Goal: Find specific page/section: Find specific page/section

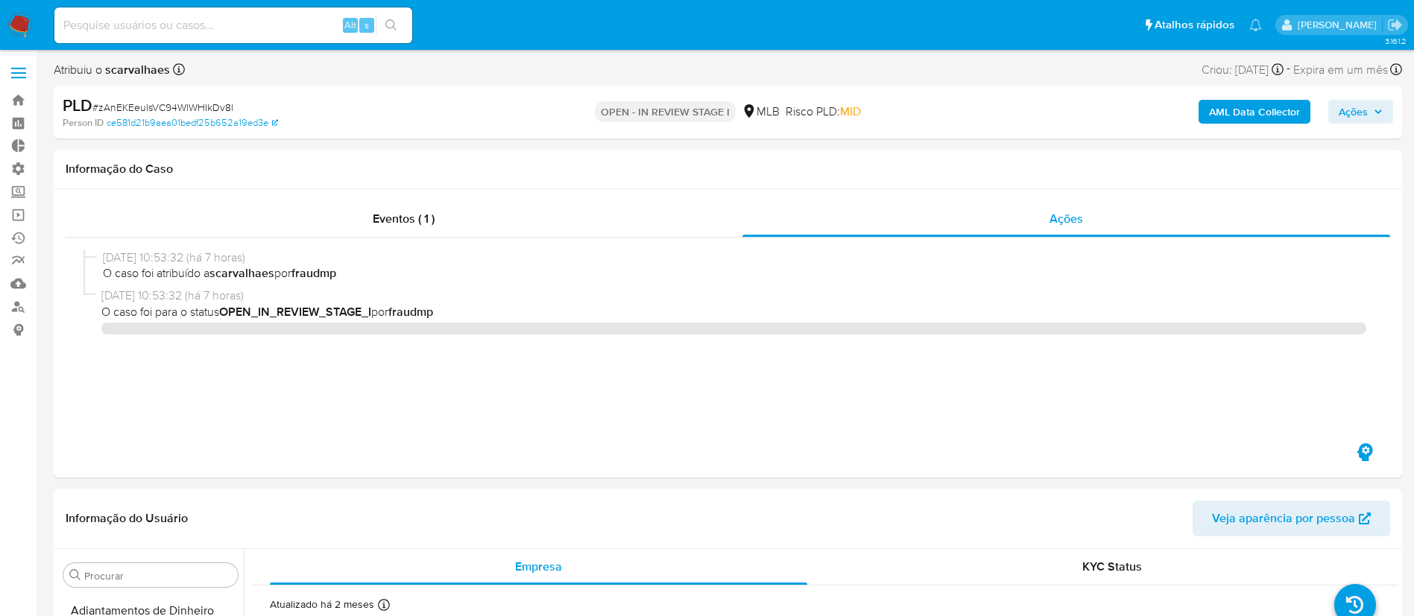
select select "10"
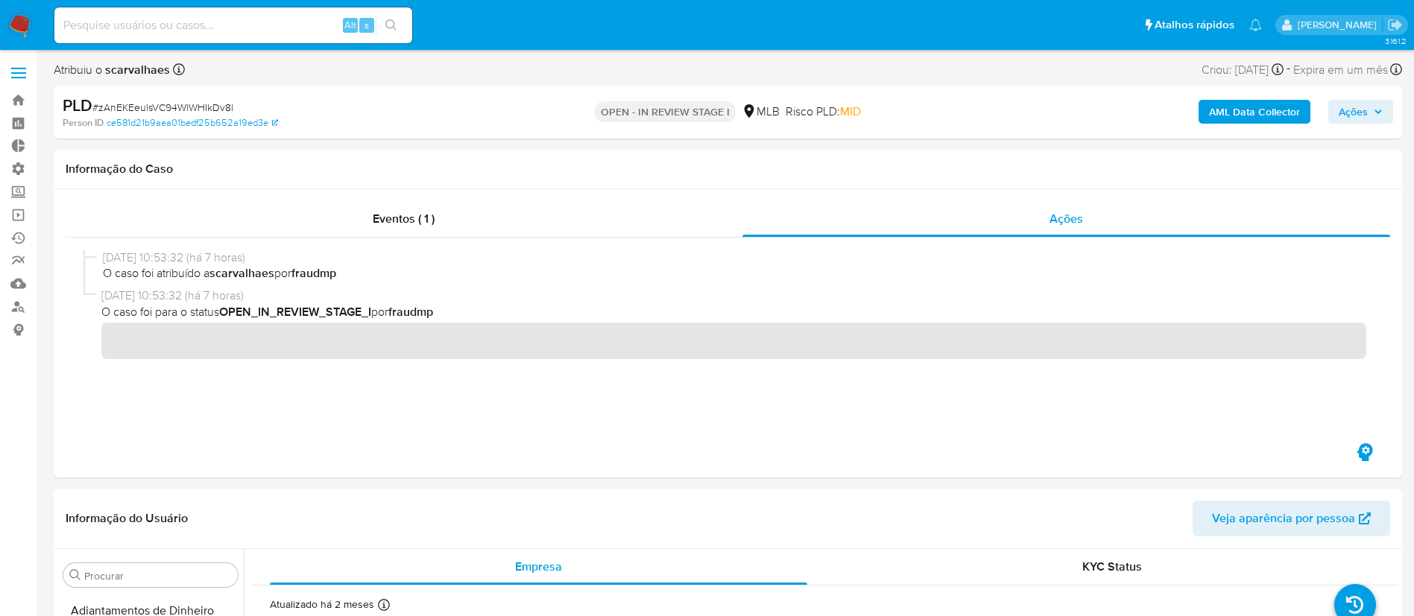
scroll to position [773, 0]
click at [22, 98] on link "Bandeja" at bounding box center [88, 100] width 177 height 23
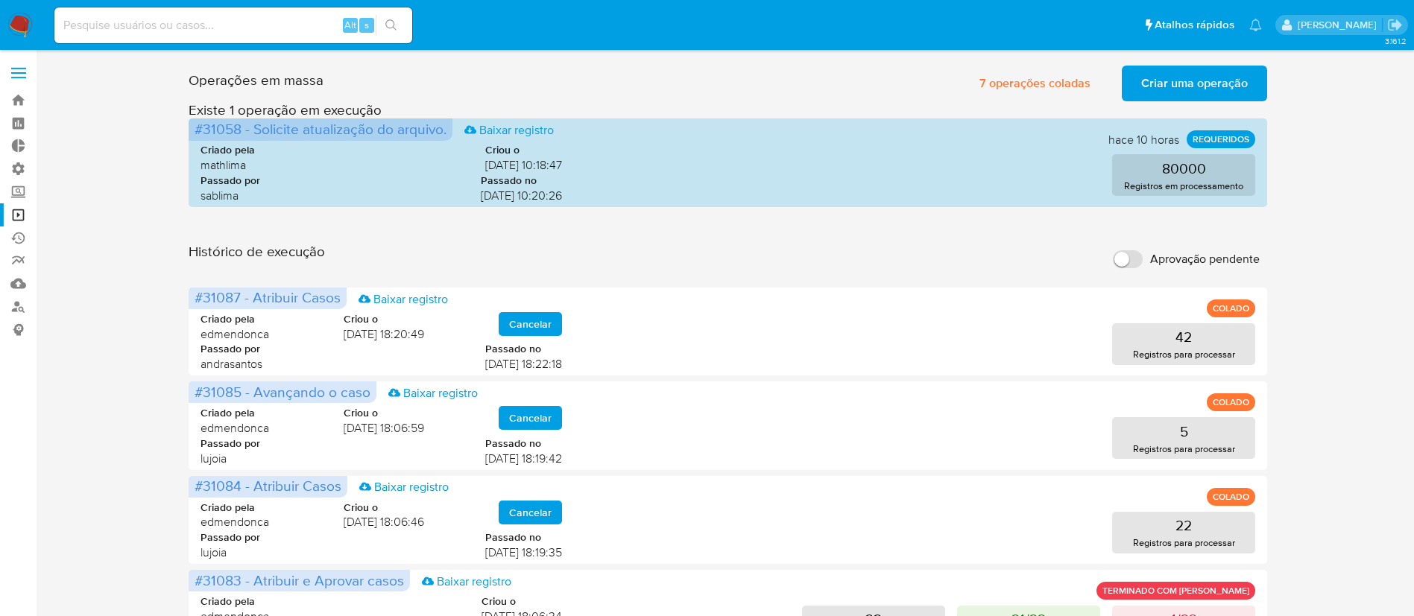
scroll to position [718, 0]
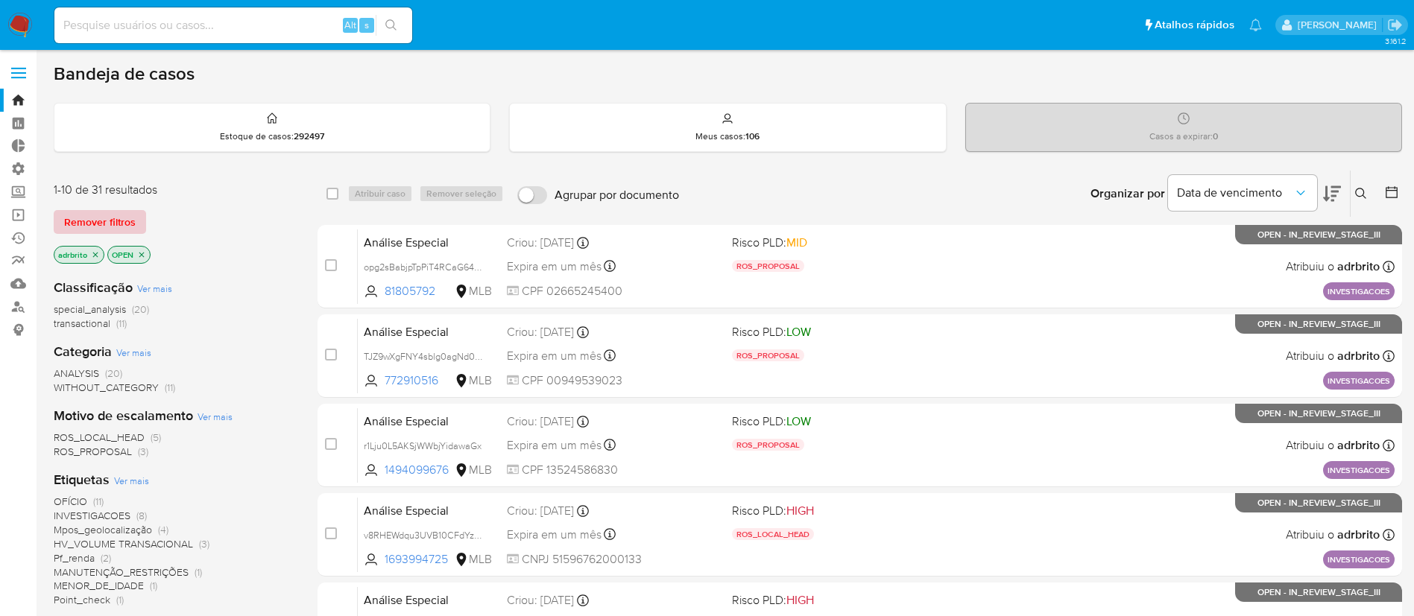
click at [99, 227] on span "Remover filtros" at bounding box center [100, 222] width 72 height 21
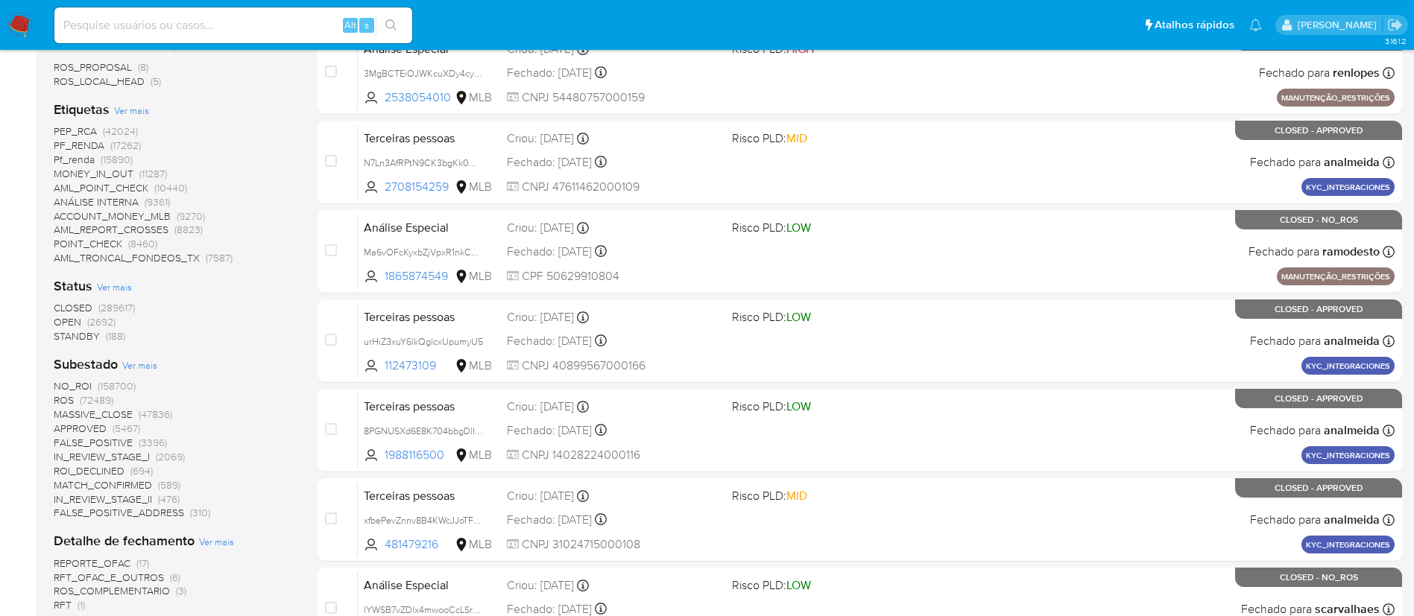
scroll to position [464, 0]
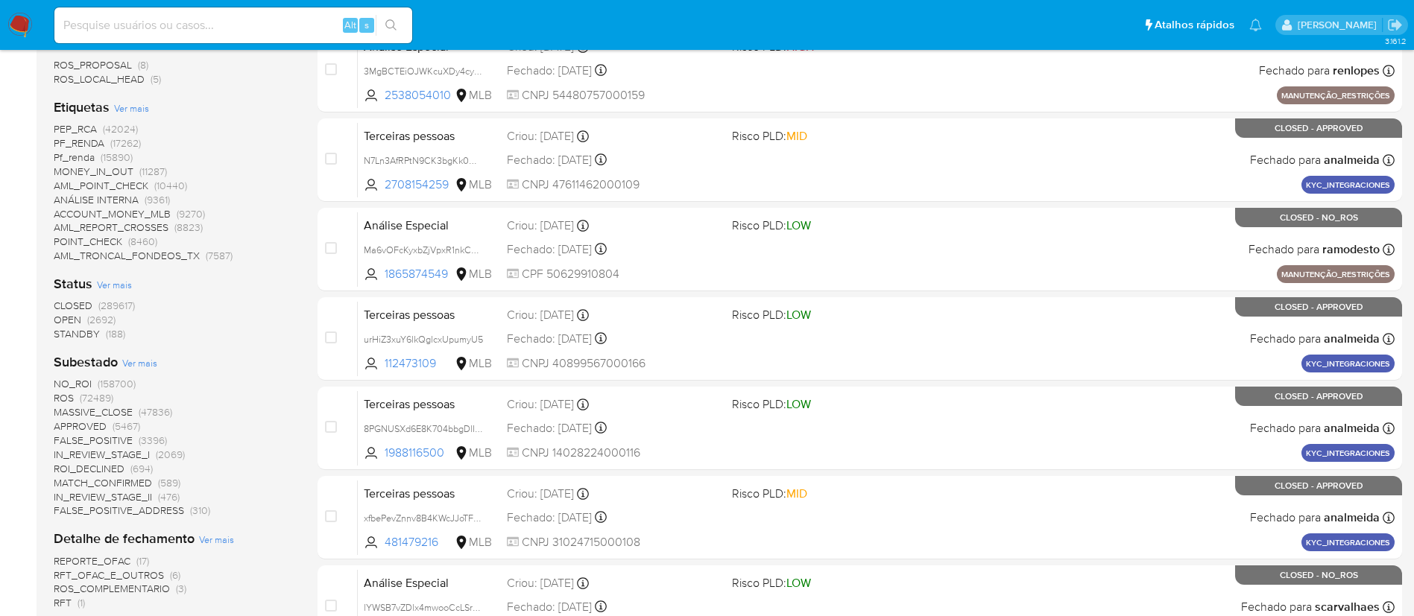
click at [81, 300] on span "CLOSED" at bounding box center [73, 305] width 39 height 15
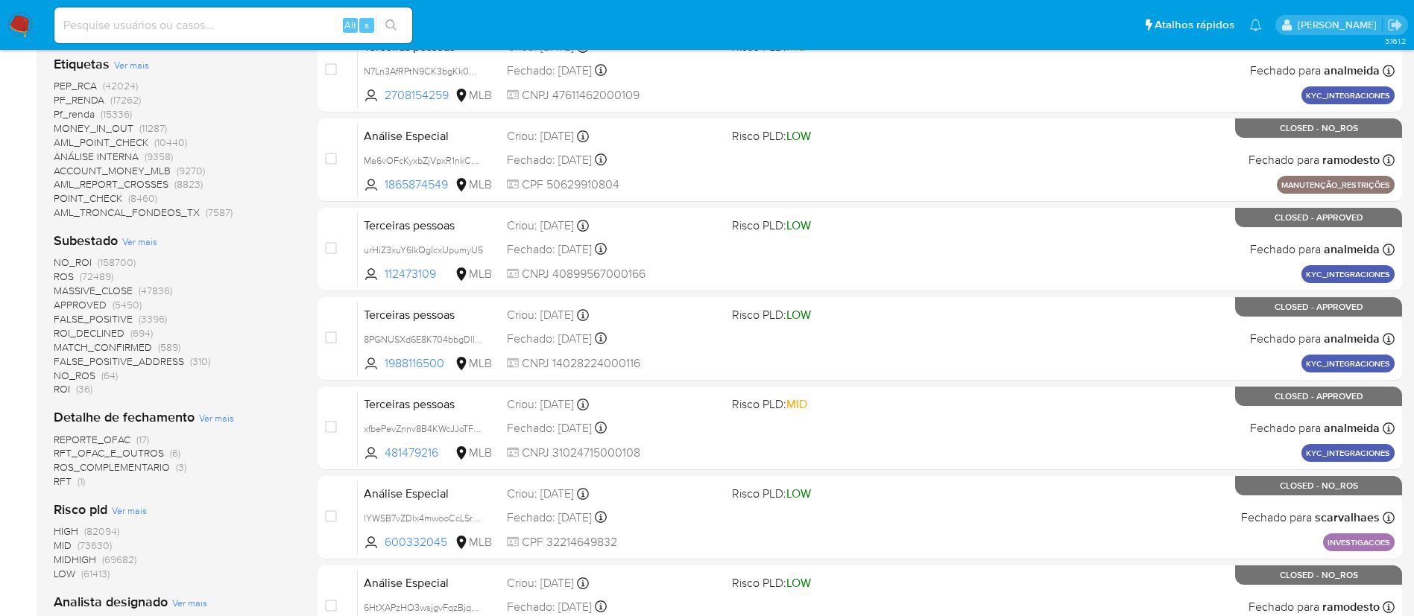
click at [67, 279] on span "ROS" at bounding box center [64, 276] width 20 height 15
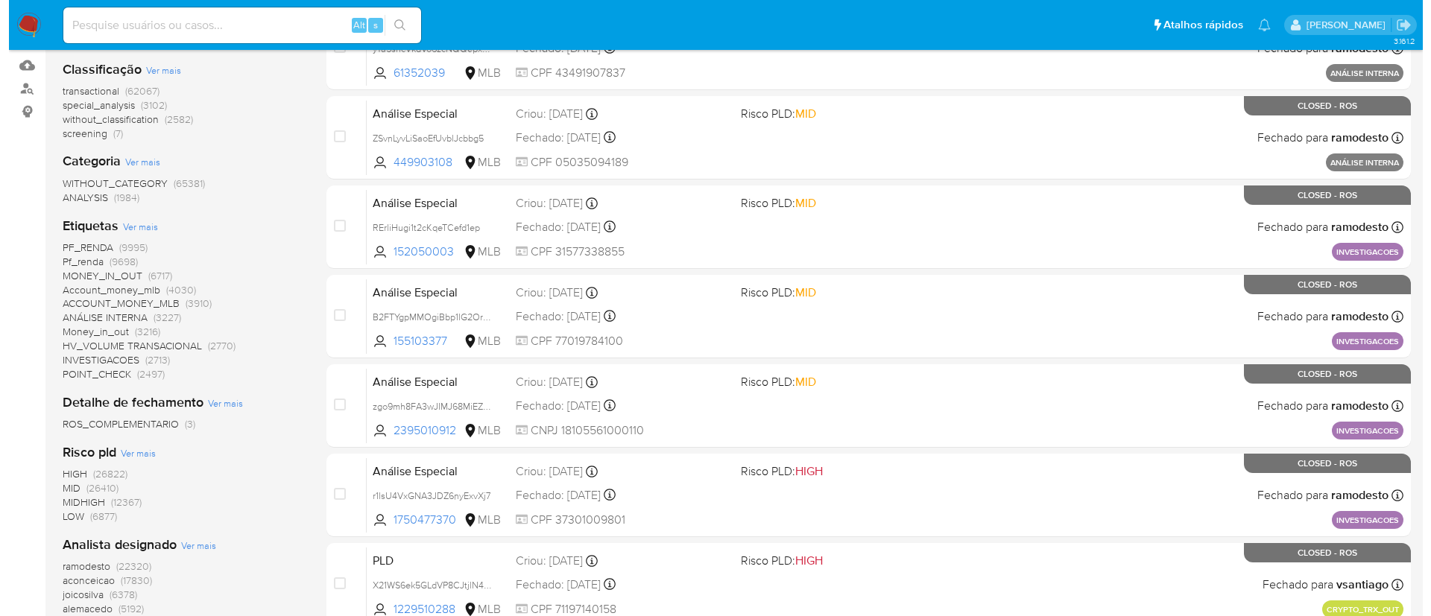
scroll to position [215, 0]
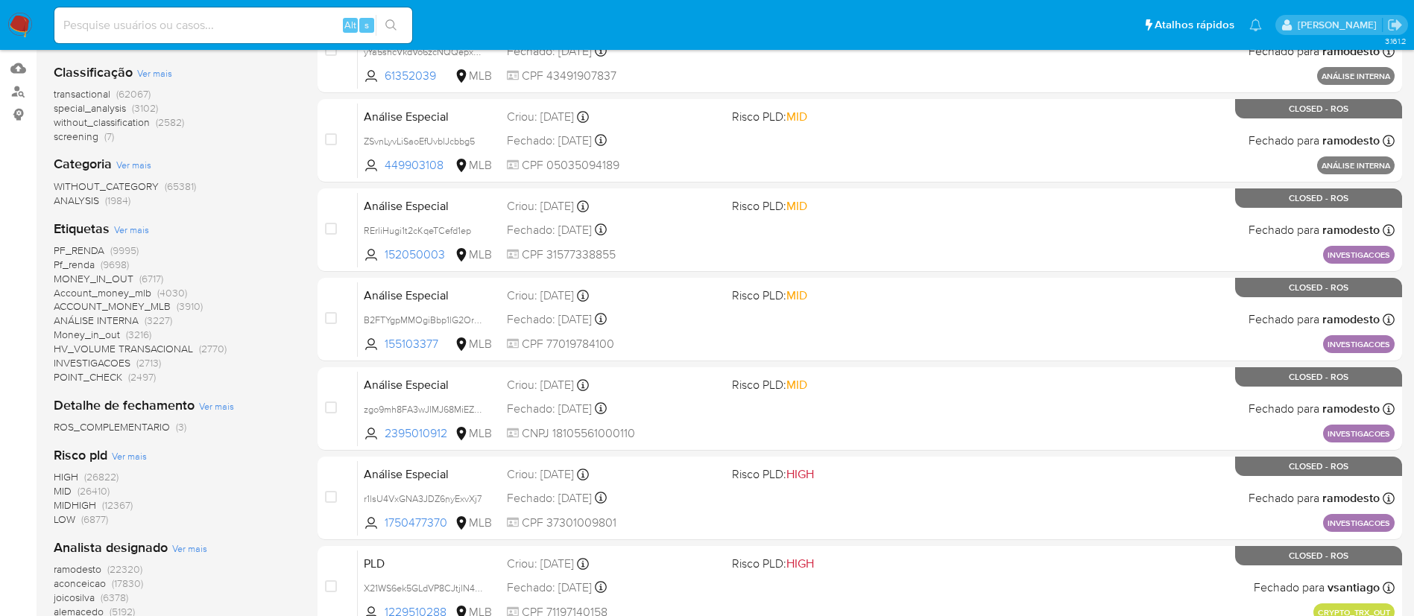
click at [130, 228] on span "Ver mais" at bounding box center [131, 229] width 35 height 13
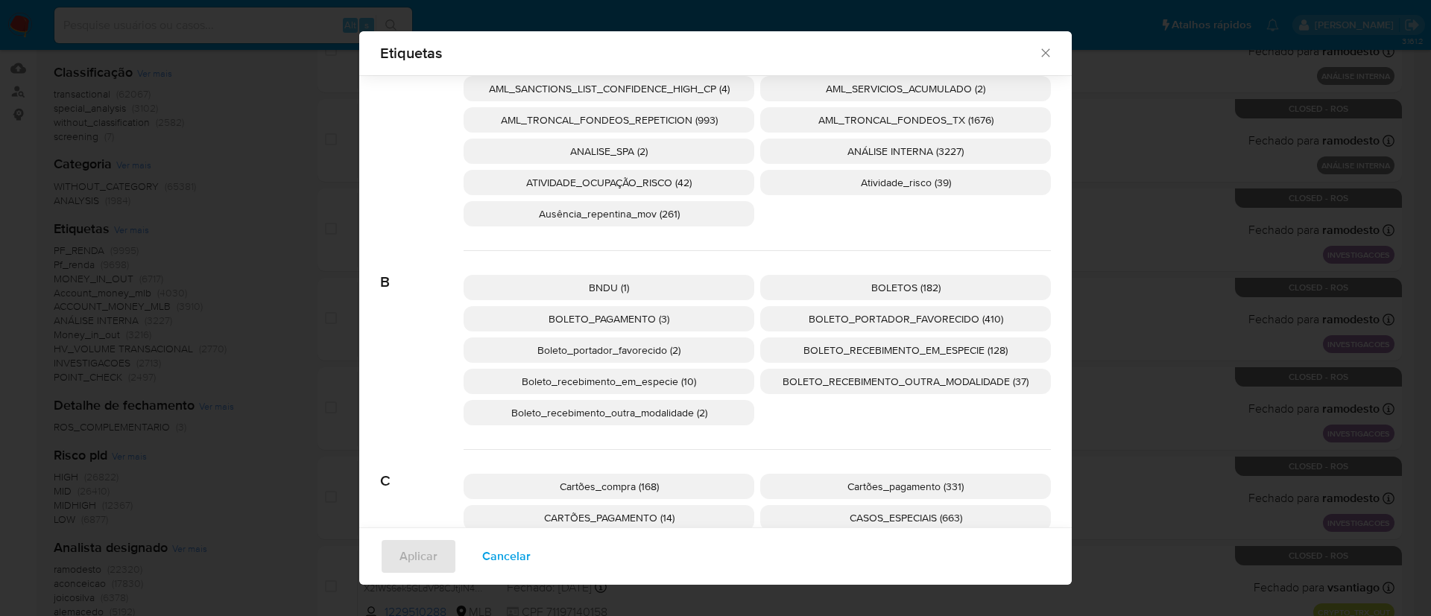
scroll to position [429, 0]
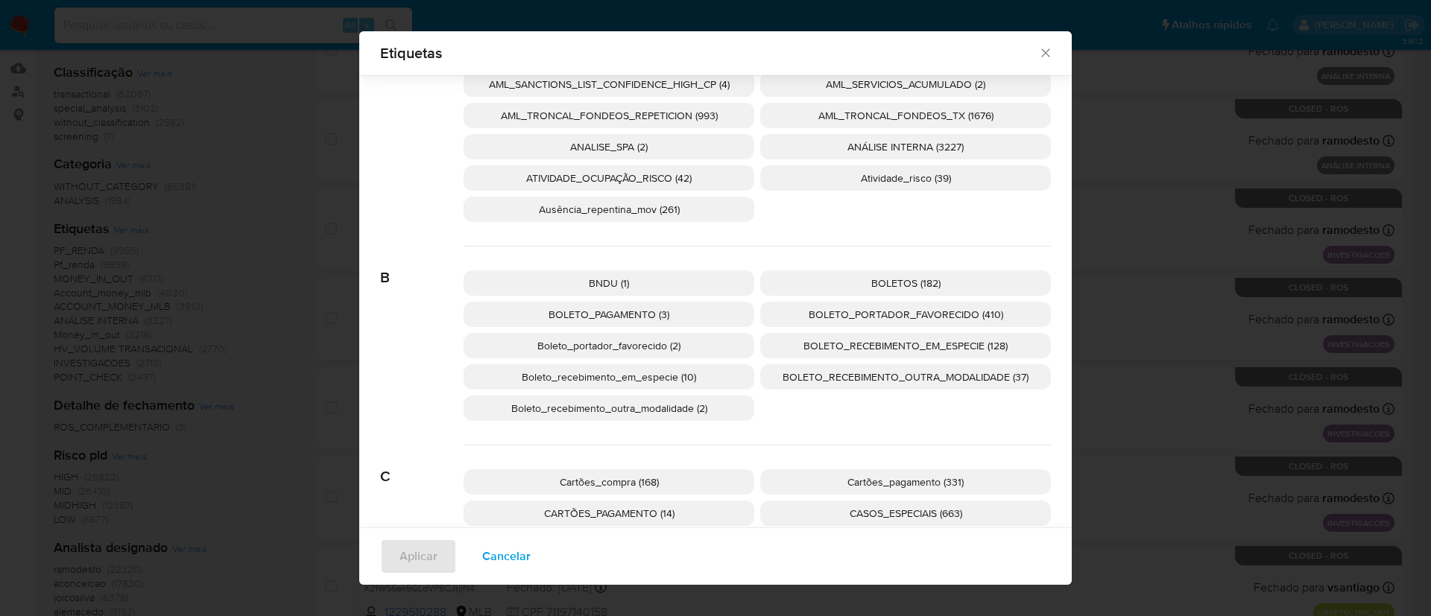
click at [869, 346] on span "BOLETO_RECEBIMENTO_EM_ESPECIE (128)" at bounding box center [905, 345] width 204 height 15
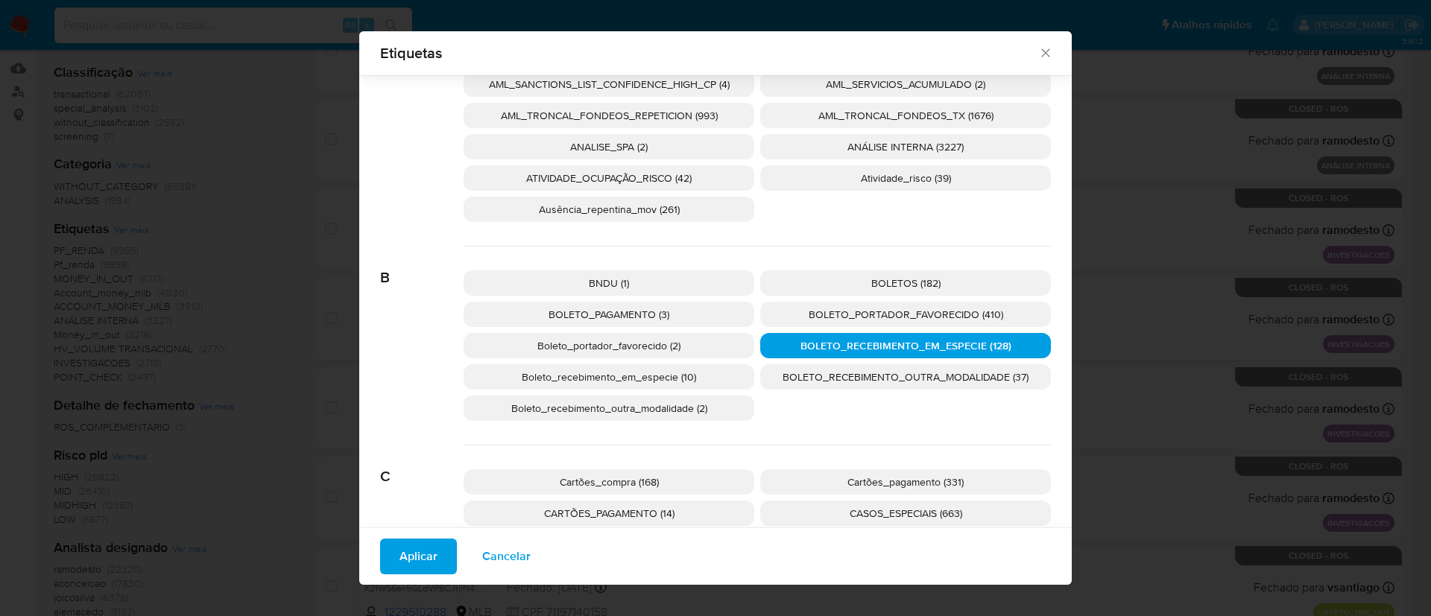
click at [388, 559] on button "Aplicar" at bounding box center [418, 557] width 77 height 36
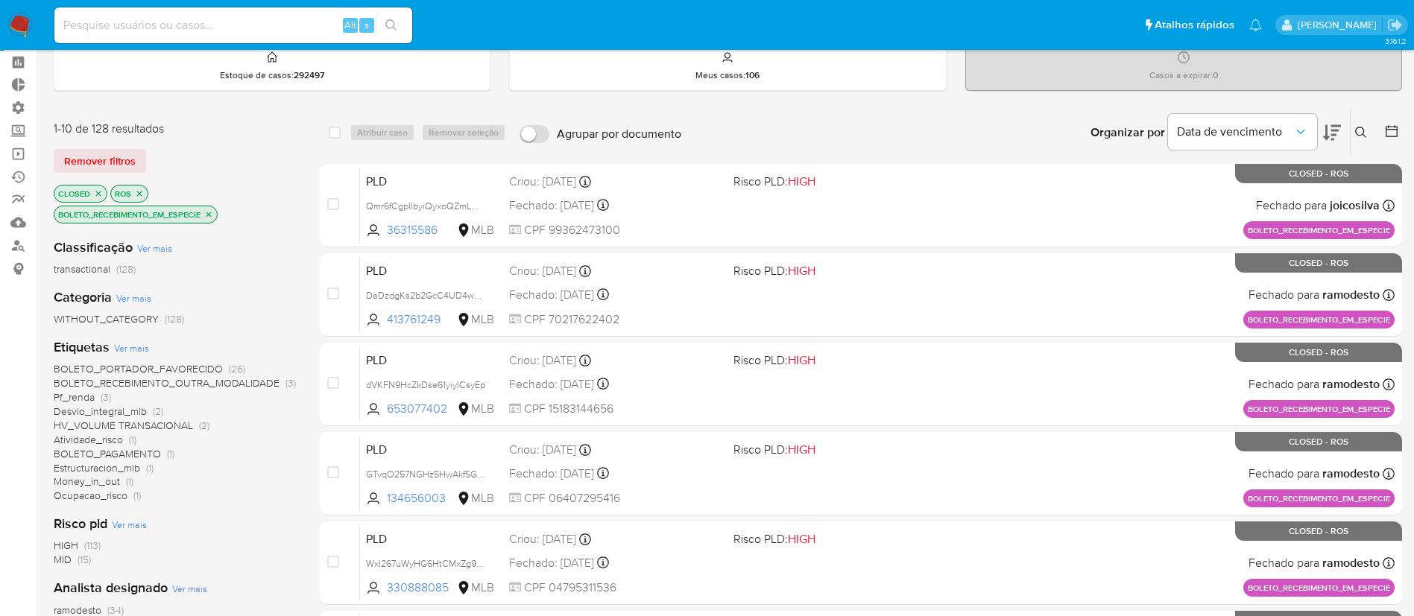
scroll to position [64, 0]
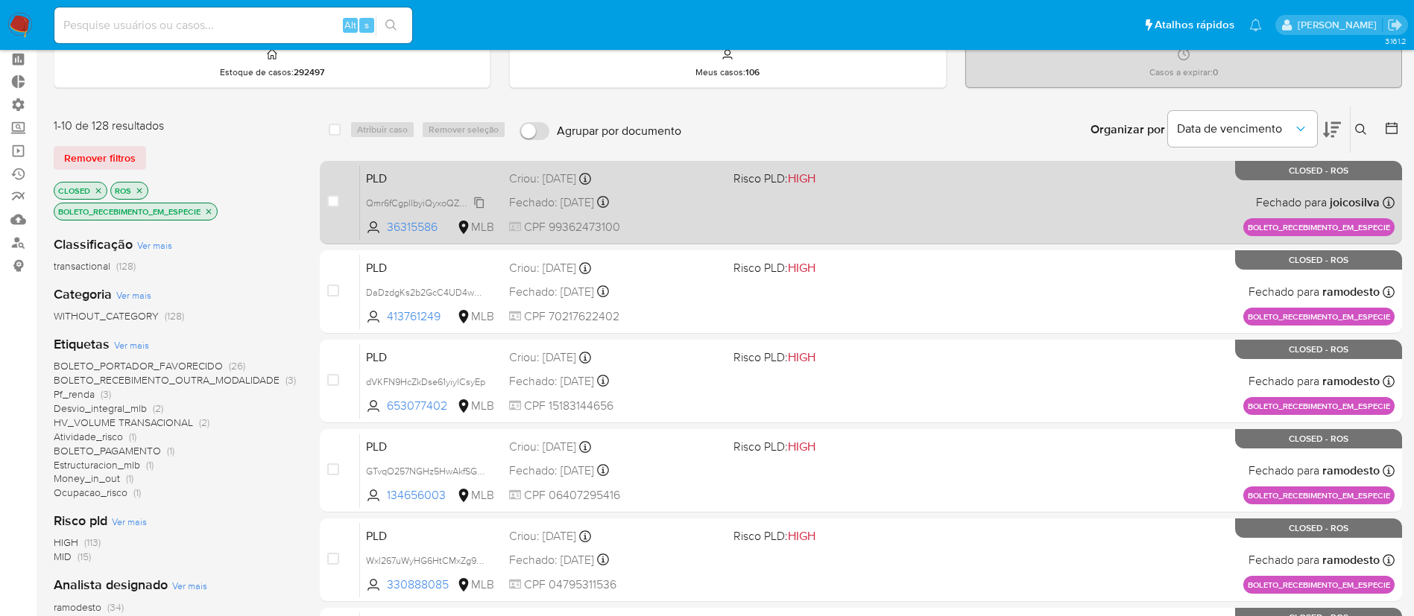
click at [478, 203] on span "Qmr6fCgpllbyiQyxoQZmLMRK" at bounding box center [428, 202] width 124 height 16
